Goal: Information Seeking & Learning: Learn about a topic

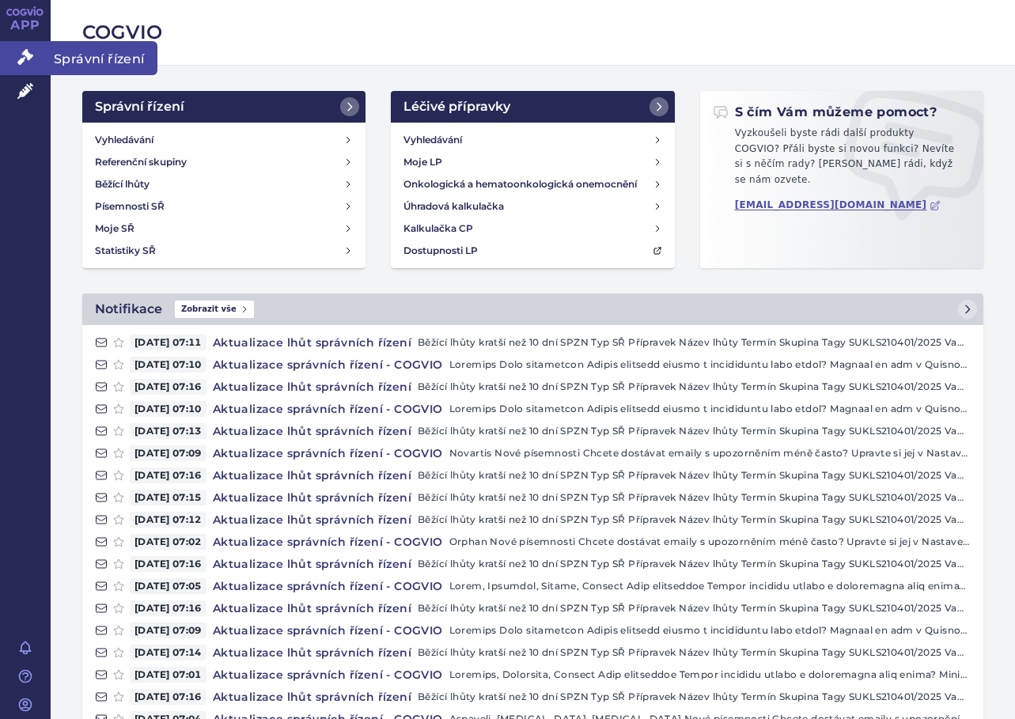
click at [25, 65] on icon at bounding box center [25, 57] width 16 height 16
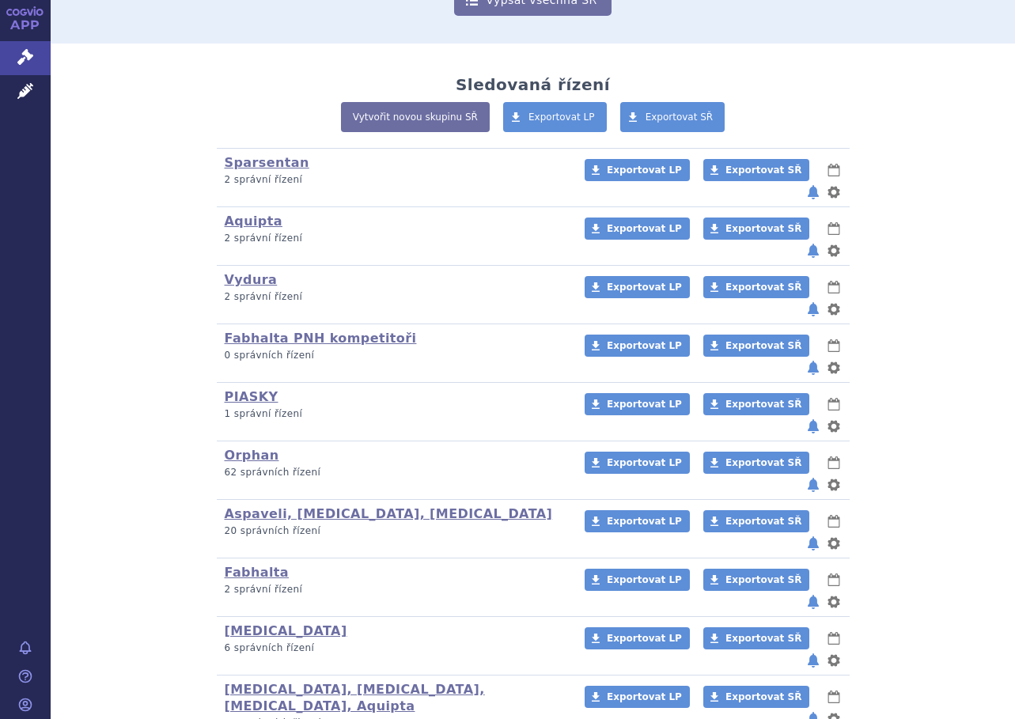
scroll to position [287, 0]
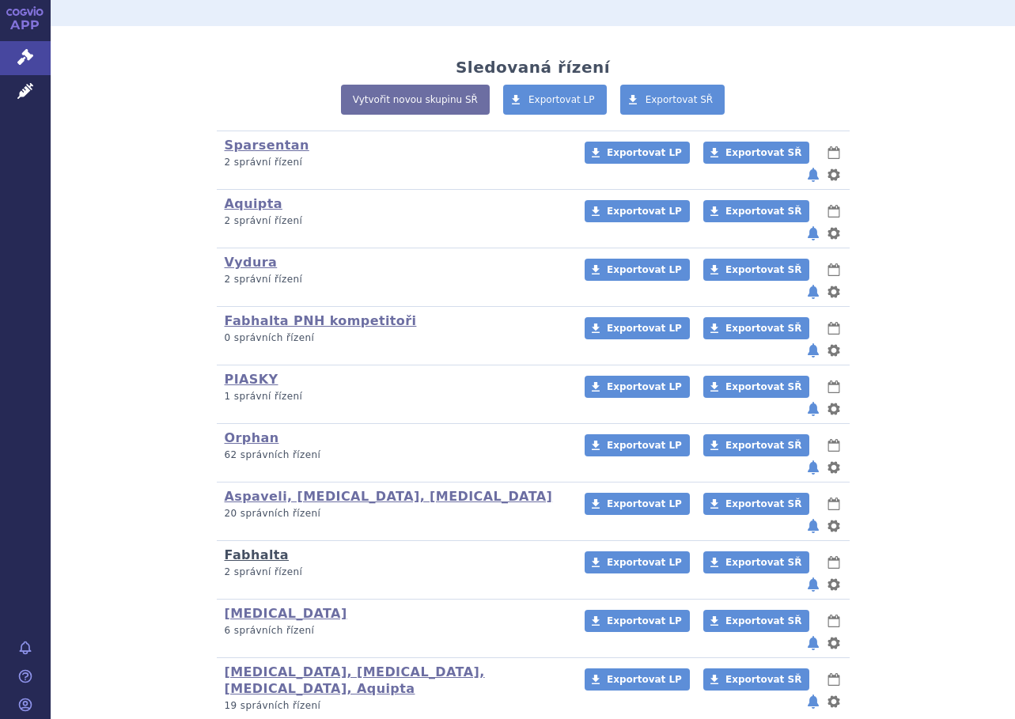
click at [242, 547] on link "Fabhalta" at bounding box center [257, 554] width 65 height 15
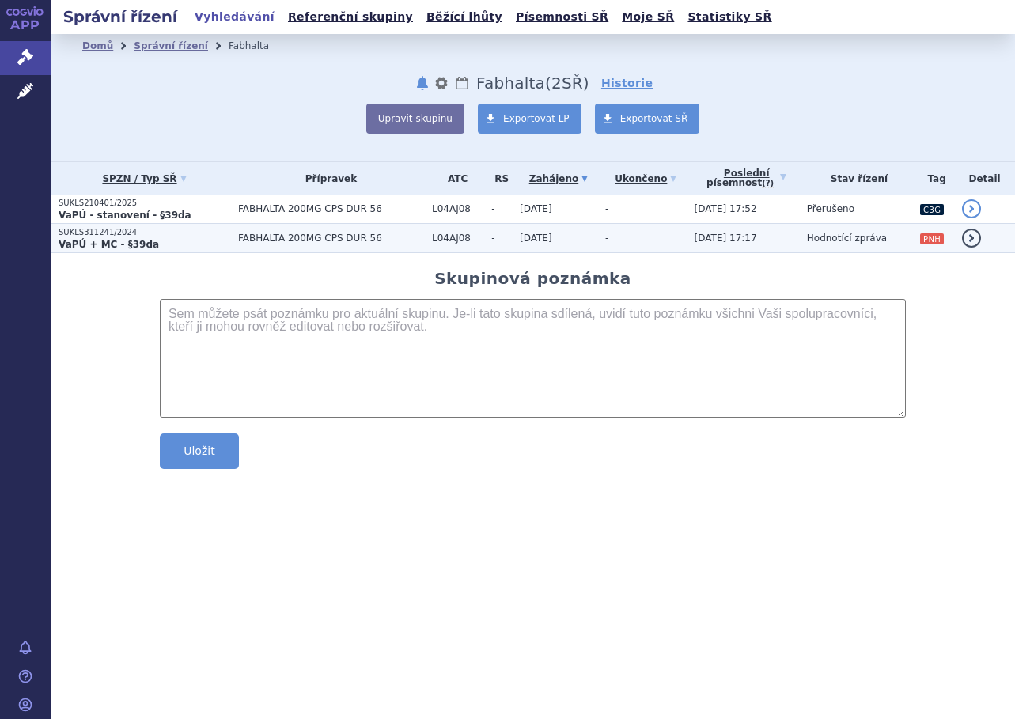
click at [580, 232] on td "[DATE]" at bounding box center [554, 238] width 85 height 29
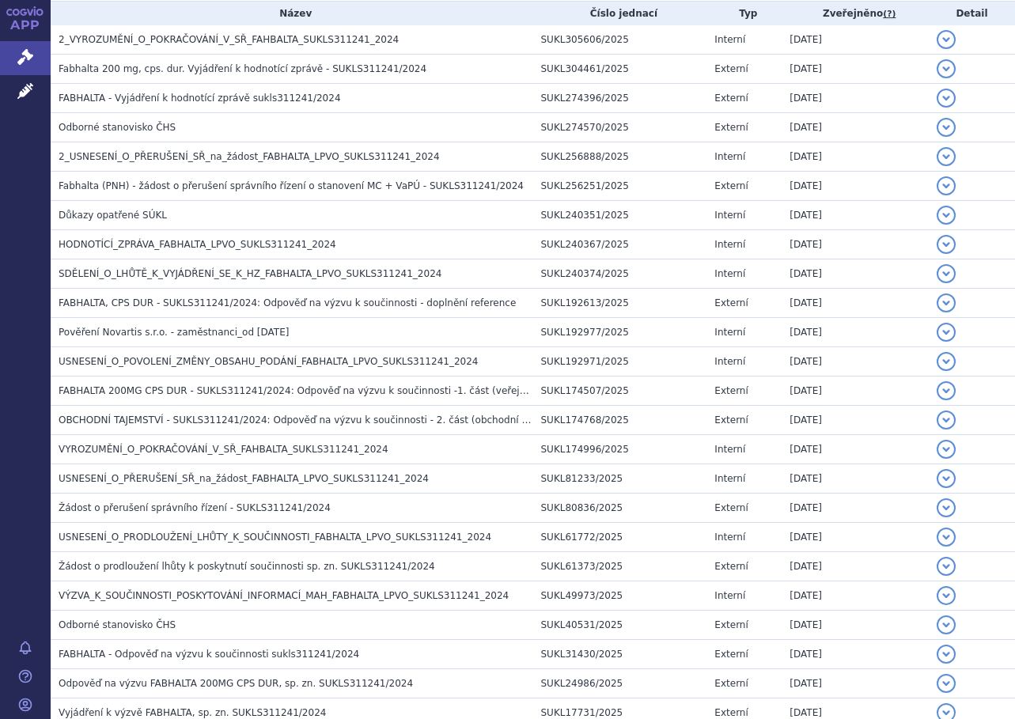
scroll to position [308, 0]
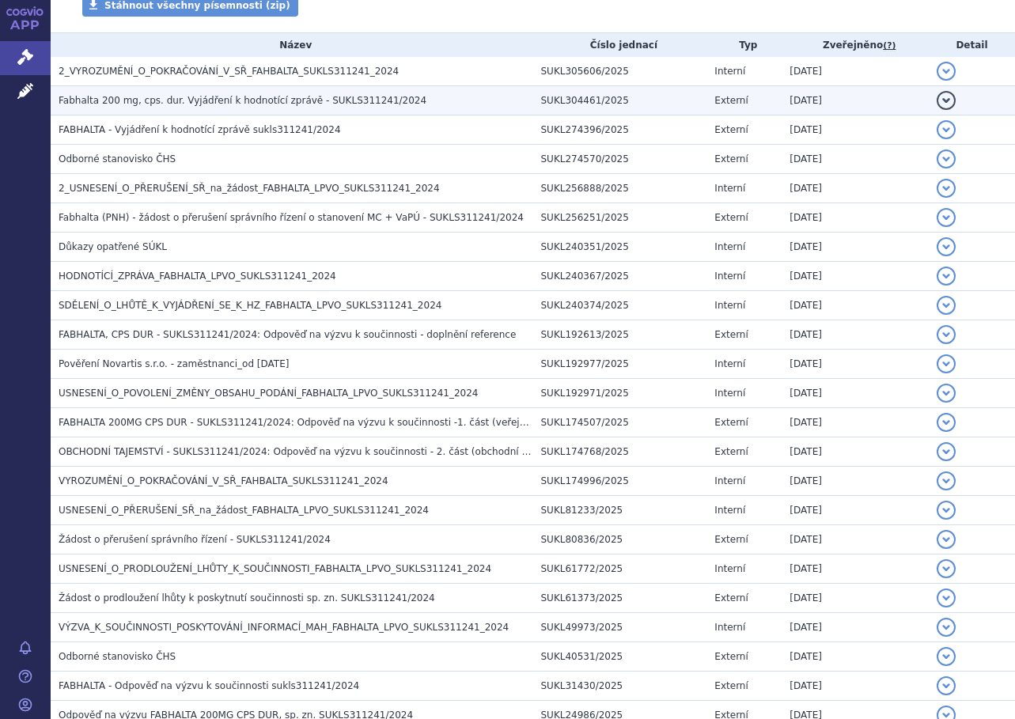
click at [264, 100] on span "Fabhalta 200 mg, cps. dur. Vyjádření k hodnotící zprávě - SUKLS311241/2024" at bounding box center [243, 100] width 368 height 11
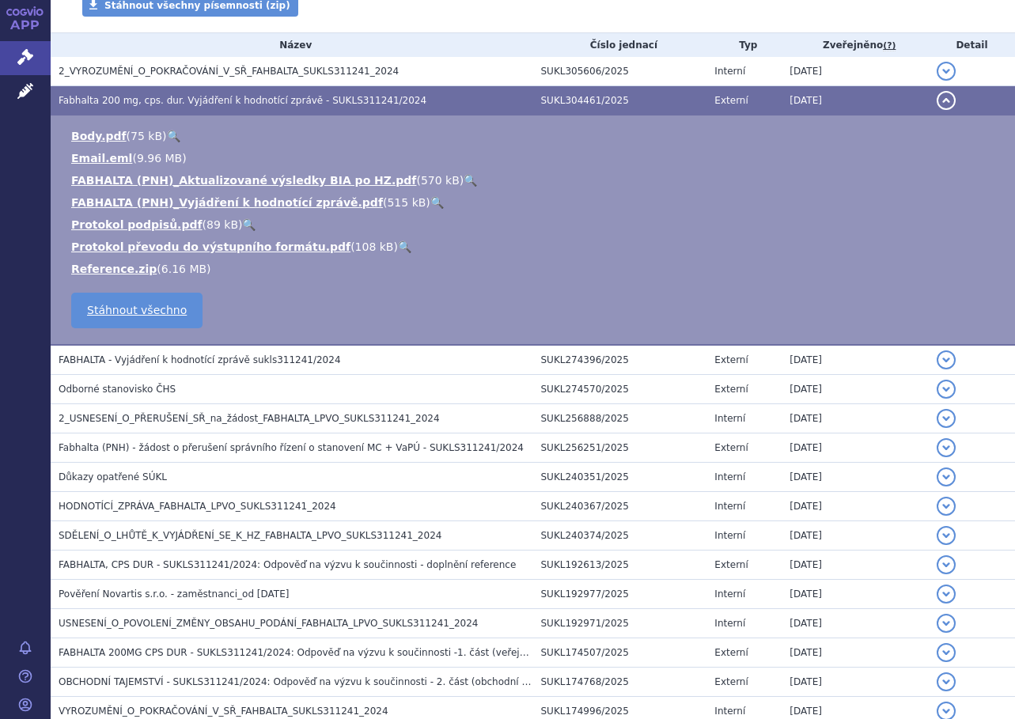
click at [430, 201] on link "🔍" at bounding box center [436, 202] width 13 height 13
click at [168, 130] on link "🔍" at bounding box center [173, 136] width 13 height 13
